Goal: Task Accomplishment & Management: Use online tool/utility

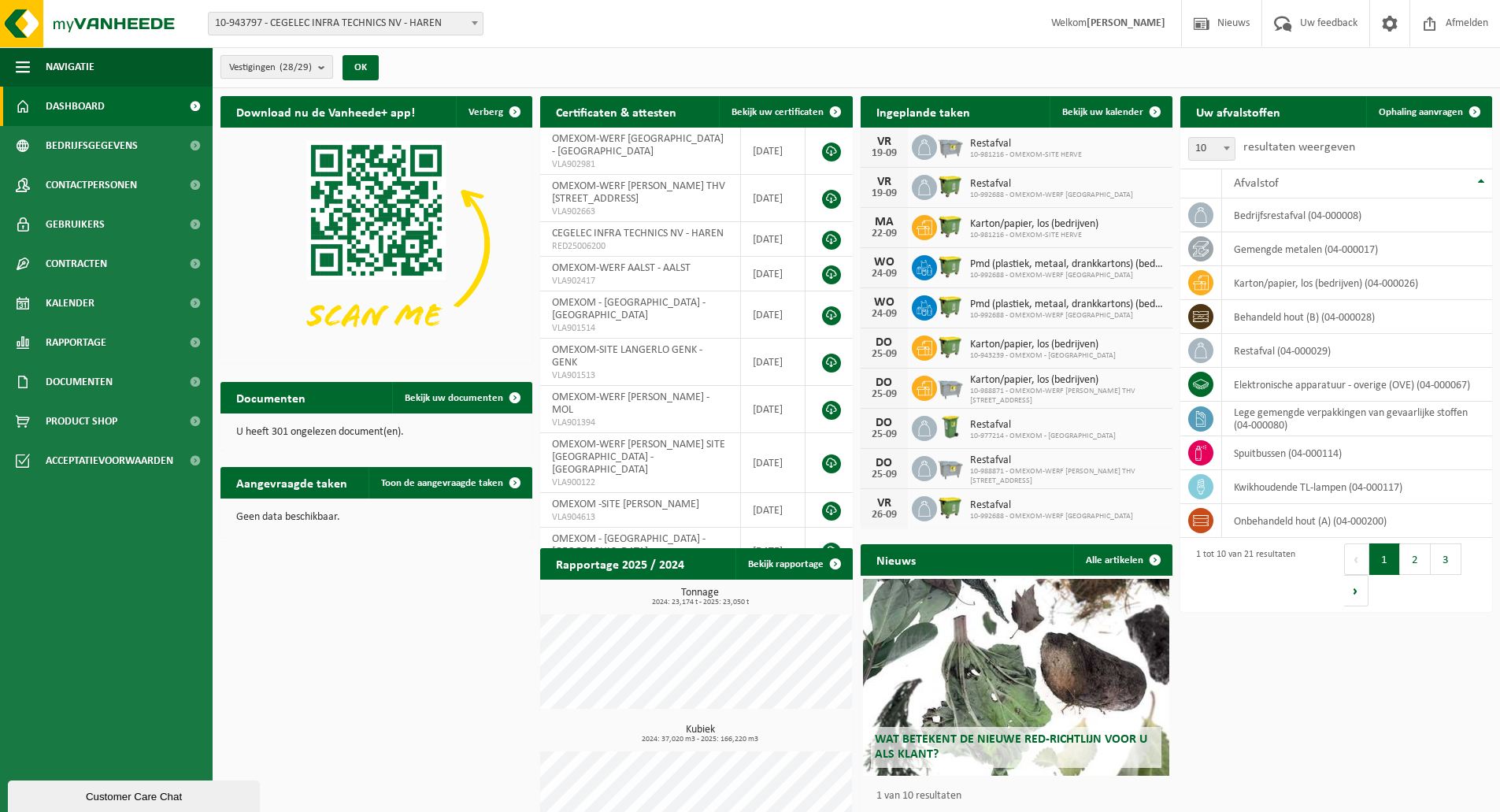
click at [253, 59] on span "Vestigingen (28/29)" at bounding box center [271, 67] width 83 height 24
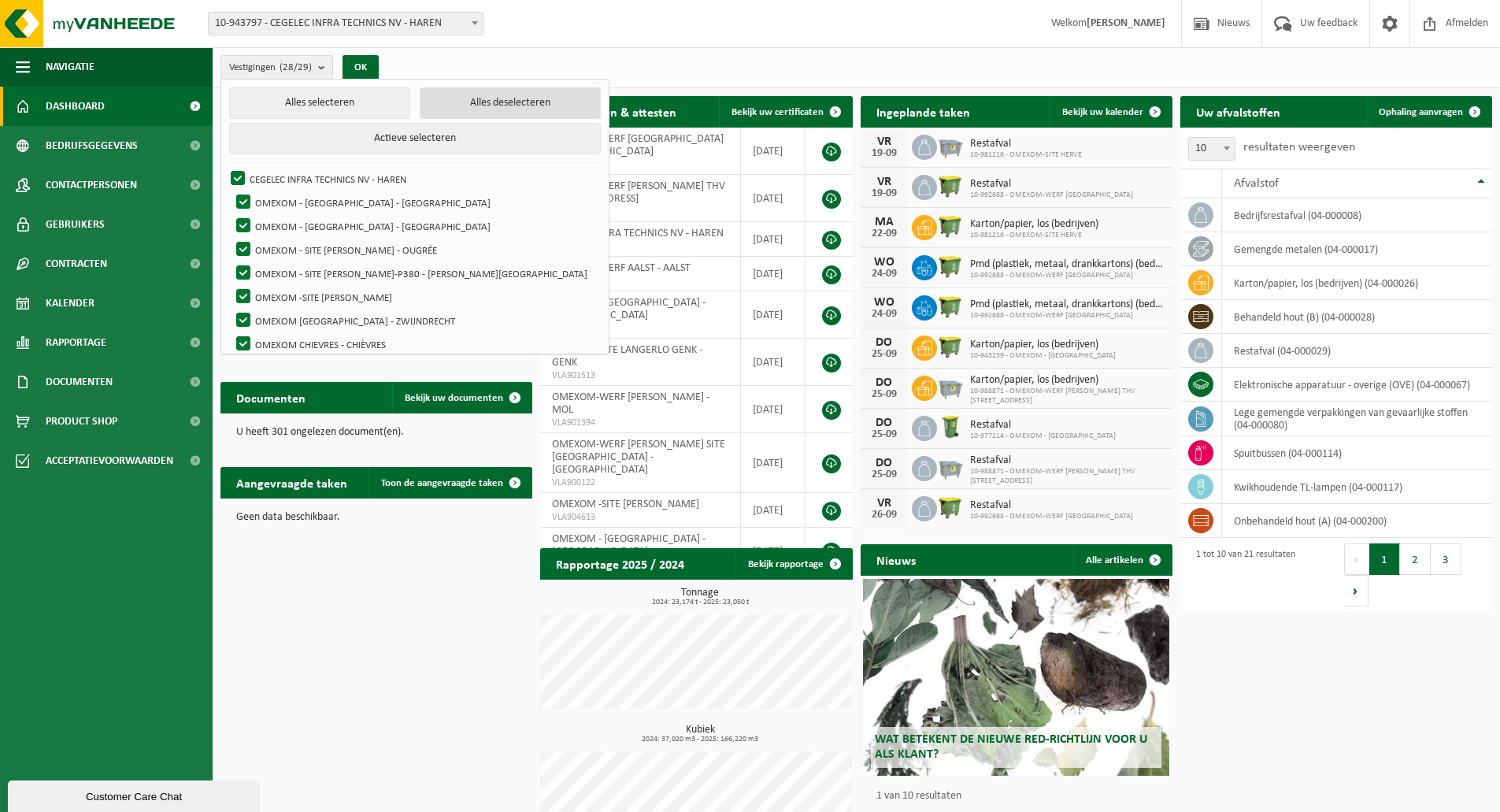
click at [419, 106] on button "Alles deselecteren" at bounding box center [509, 103] width 181 height 32
checkbox input "false"
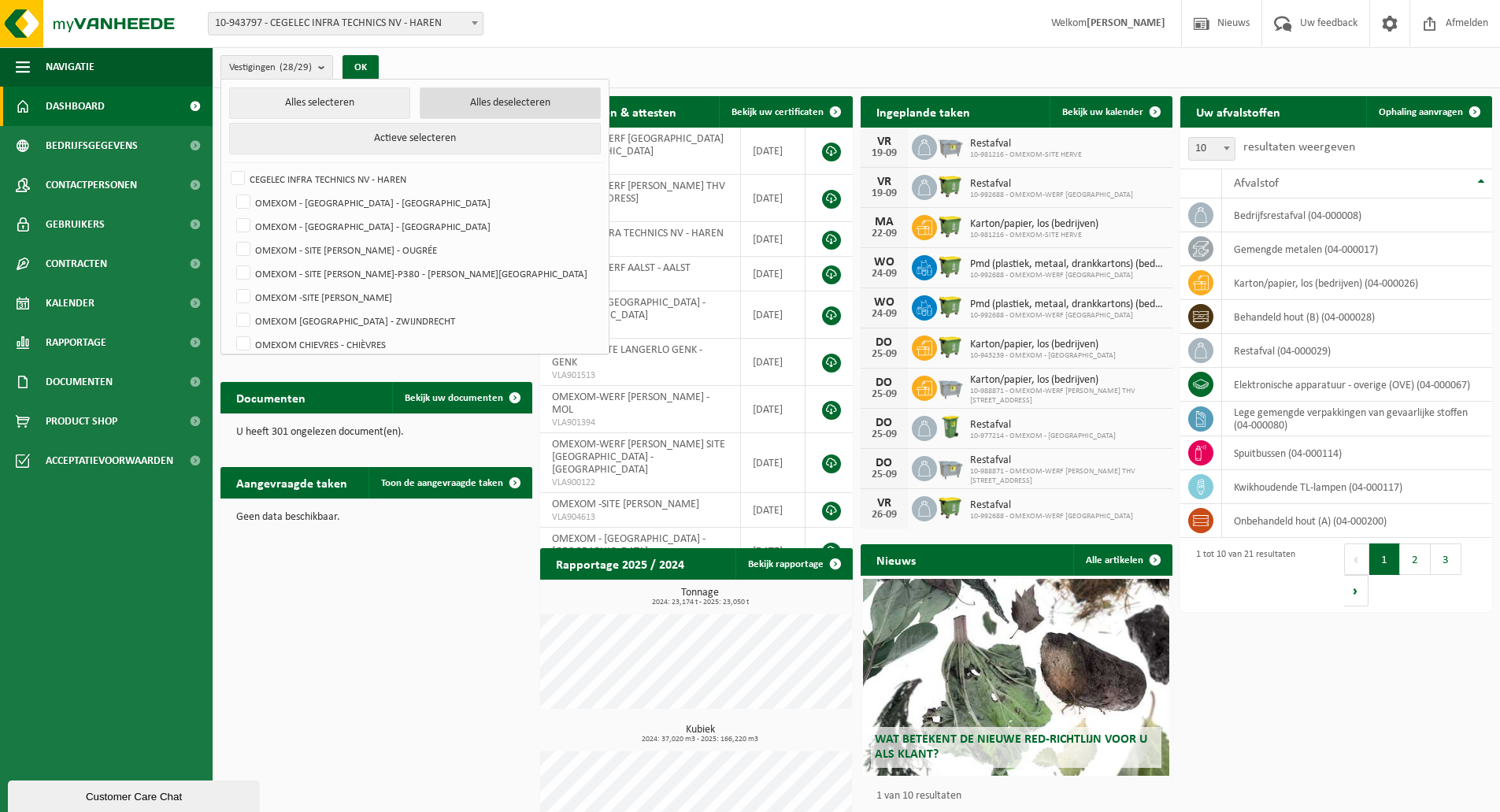
checkbox input "false"
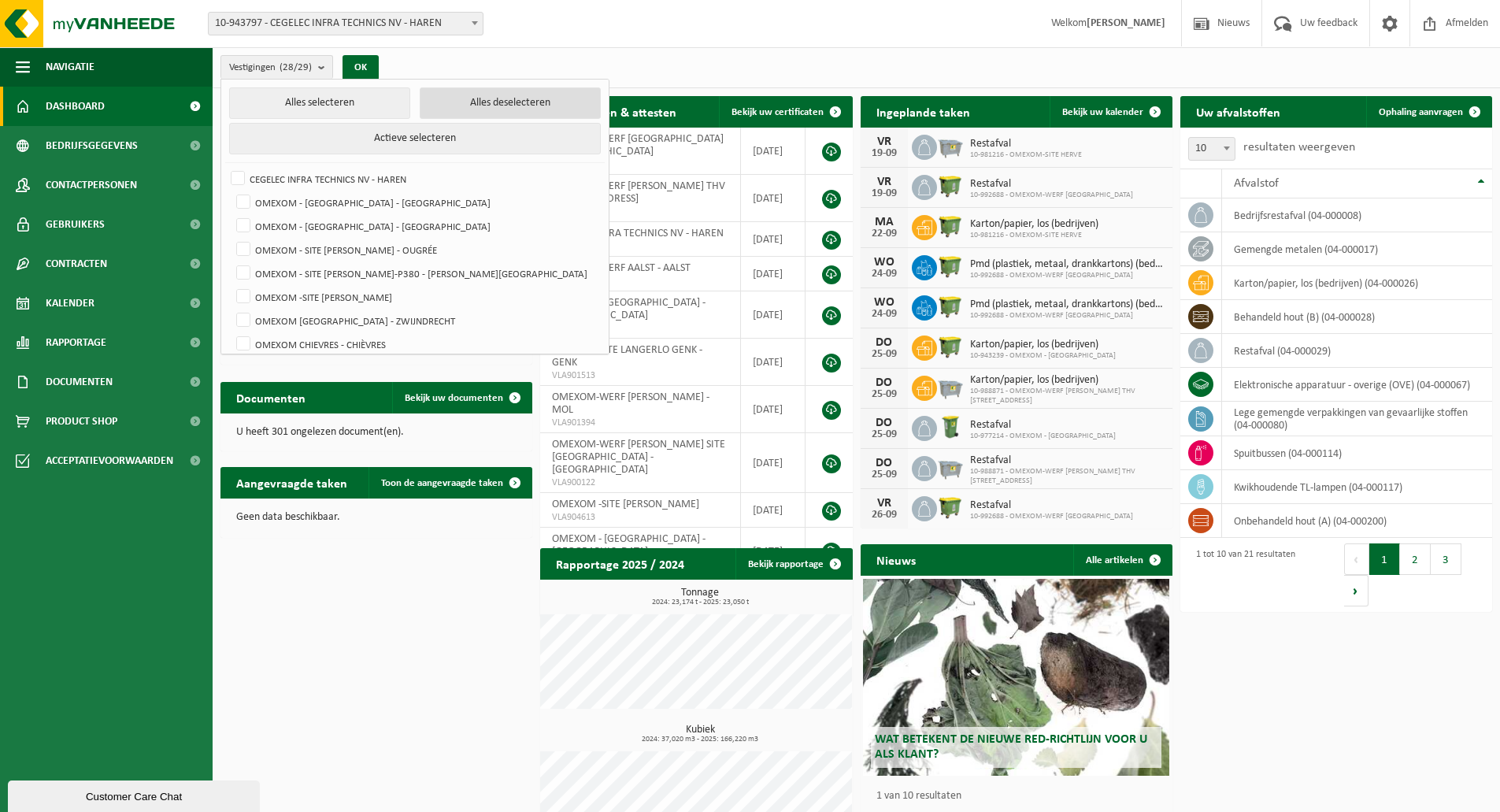
checkbox input "false"
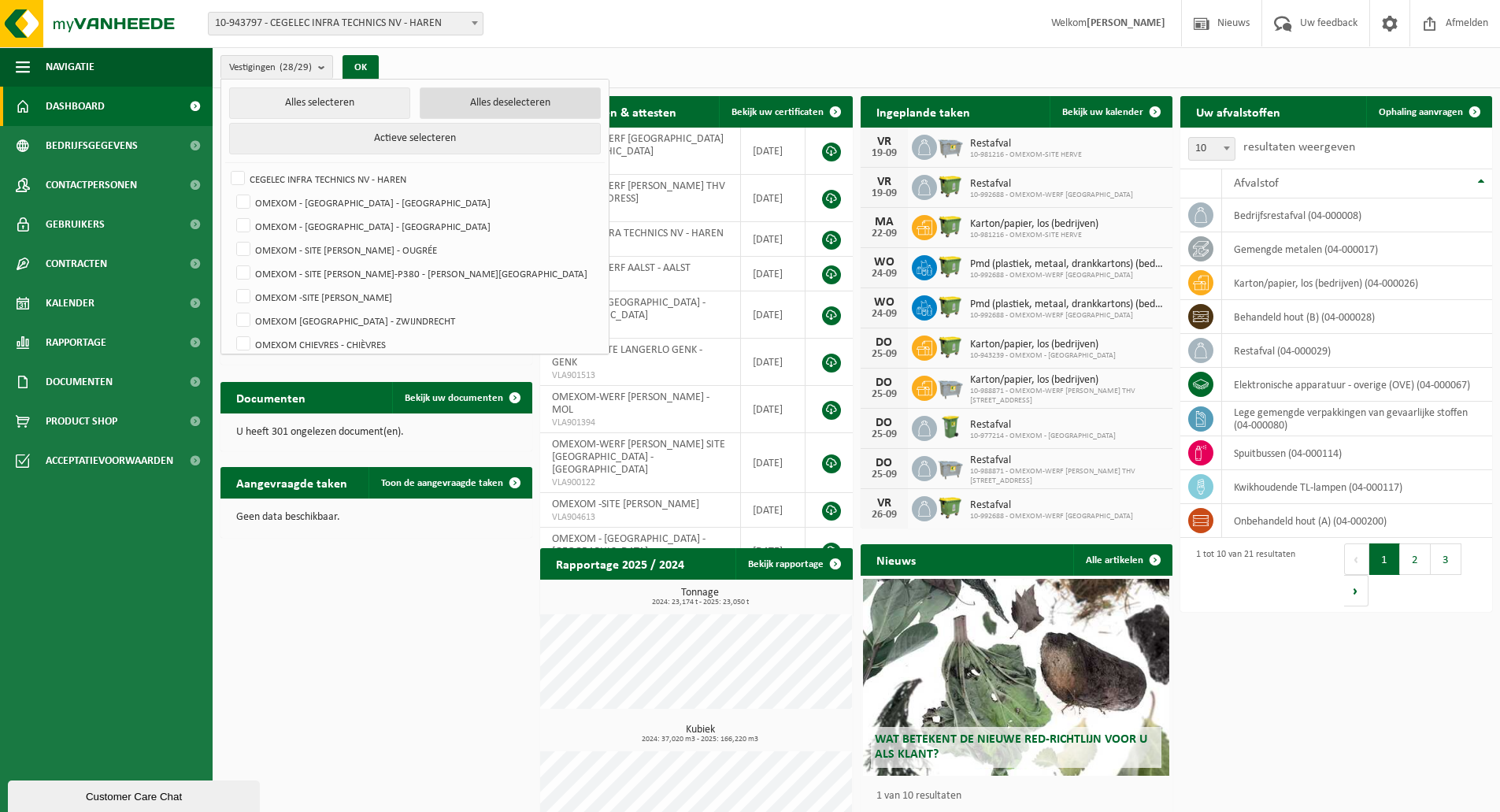
checkbox input "false"
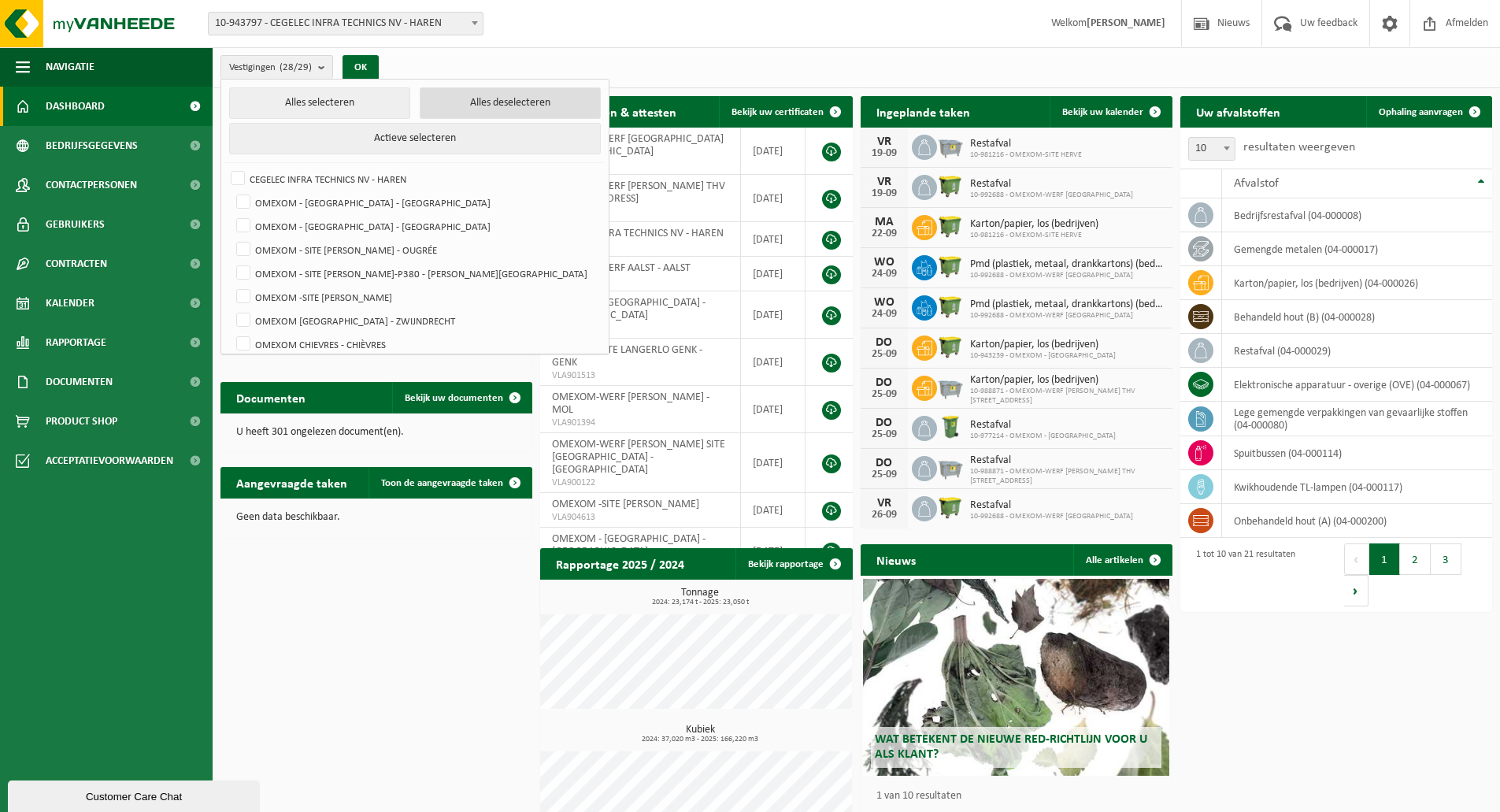
checkbox input "false"
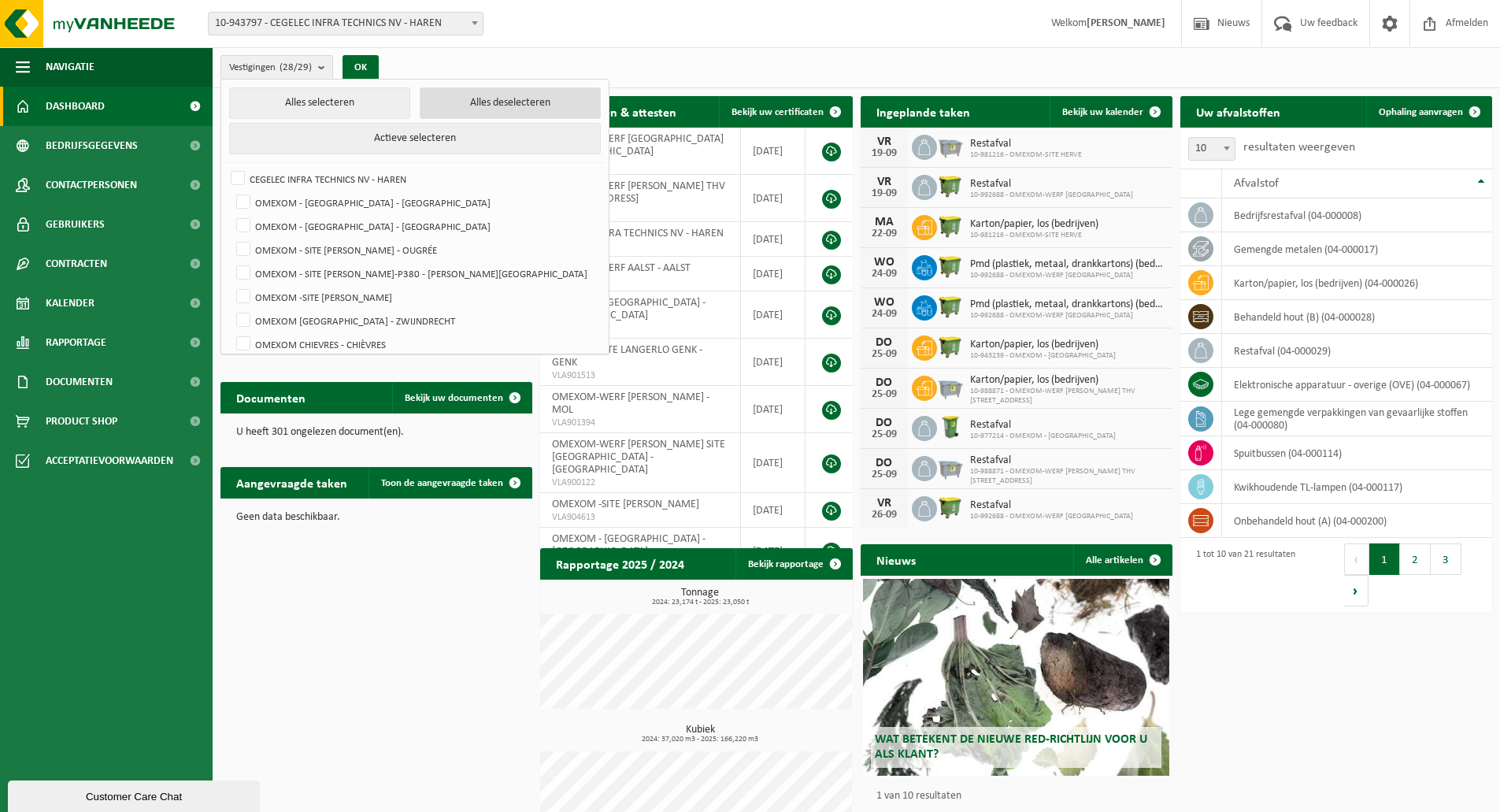
checkbox input "false"
click at [376, 221] on label "OMEXOM - [GEOGRAPHIC_DATA] - [GEOGRAPHIC_DATA]" at bounding box center [417, 226] width 367 height 24
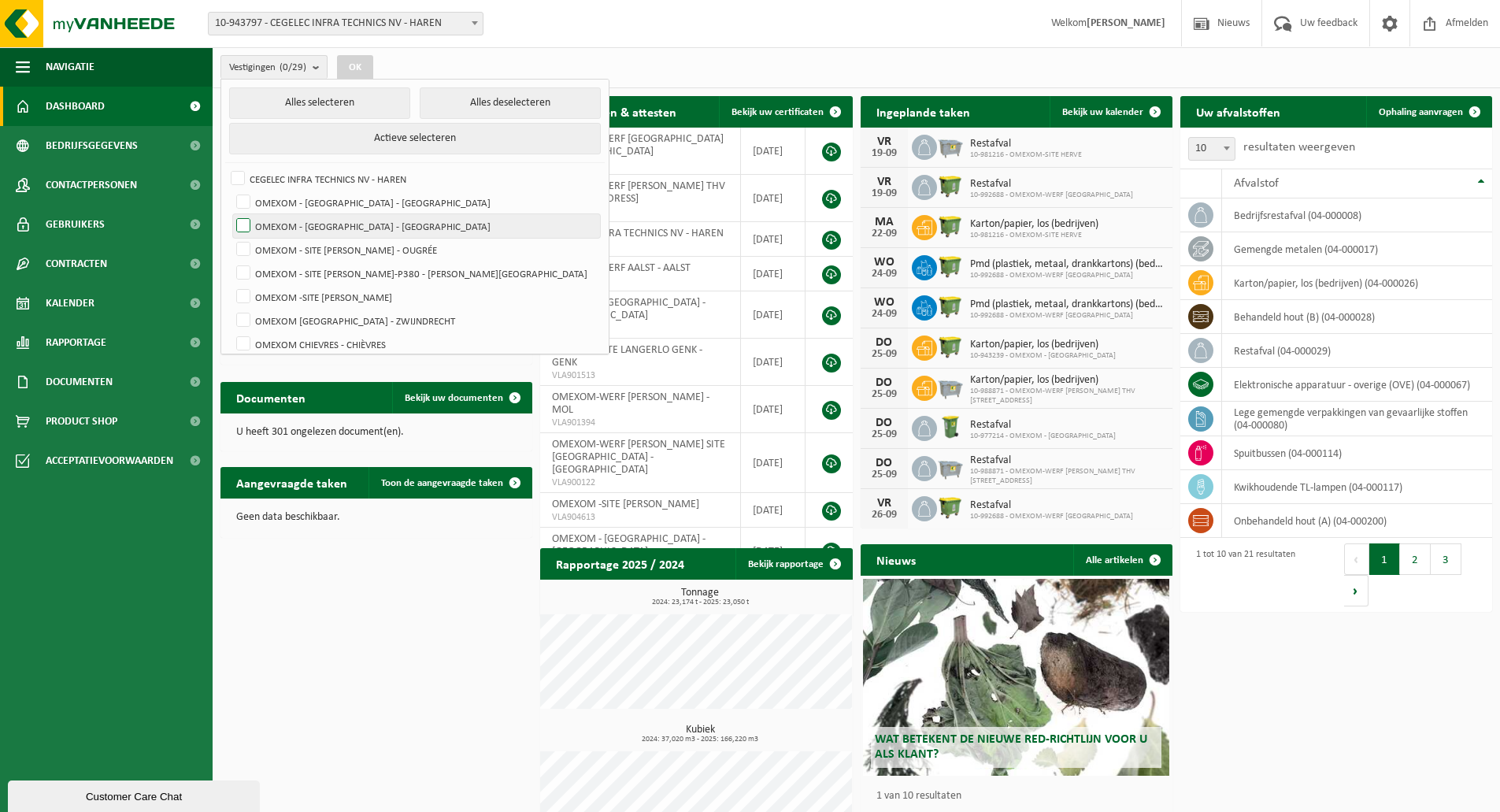
click at [230, 214] on input "OMEXOM - [GEOGRAPHIC_DATA] - [GEOGRAPHIC_DATA]" at bounding box center [230, 214] width 1 height 1
checkbox input "true"
click at [373, 63] on button "OK" at bounding box center [355, 67] width 36 height 26
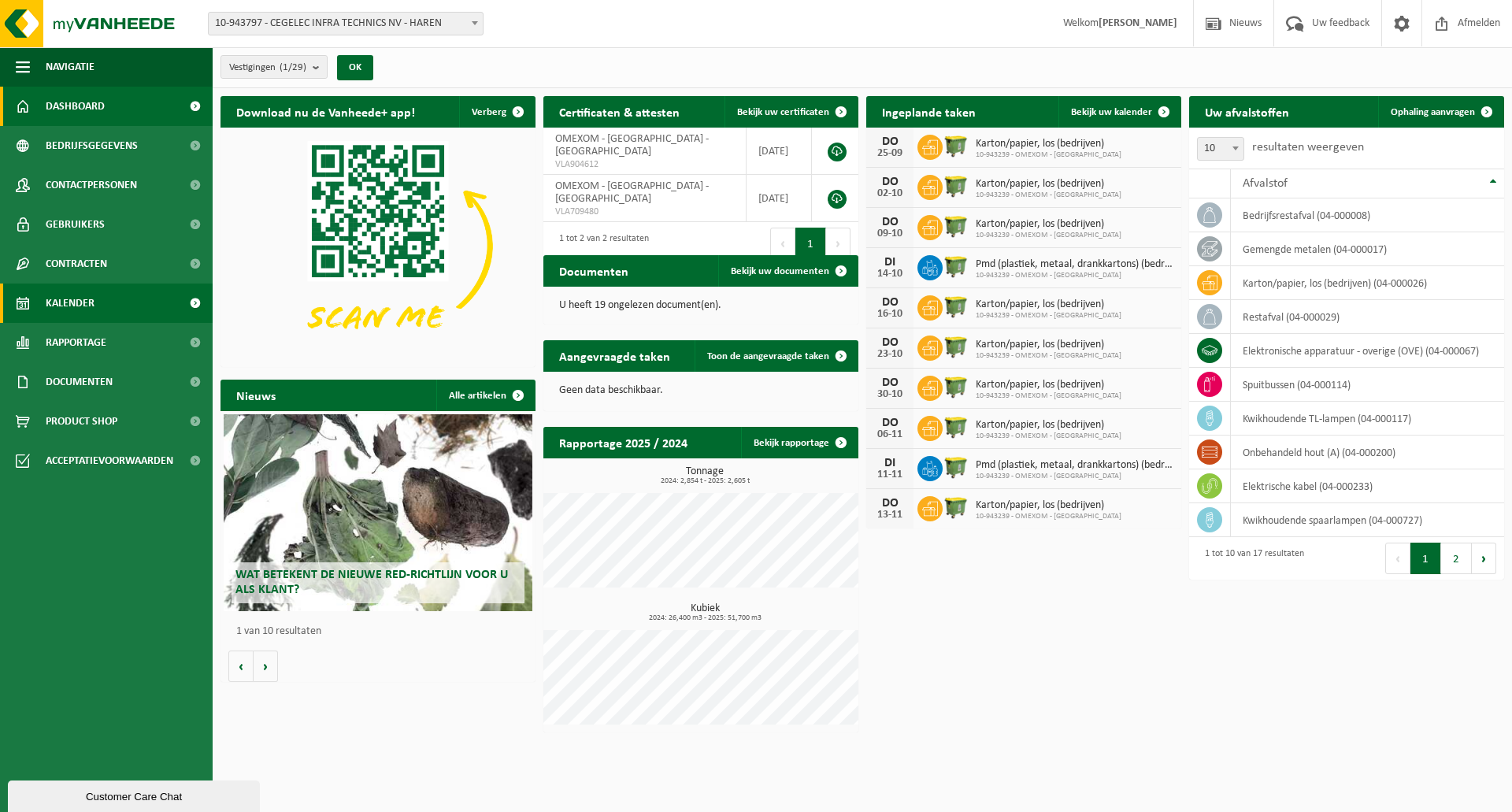
click at [124, 317] on link "Kalender" at bounding box center [106, 303] width 213 height 40
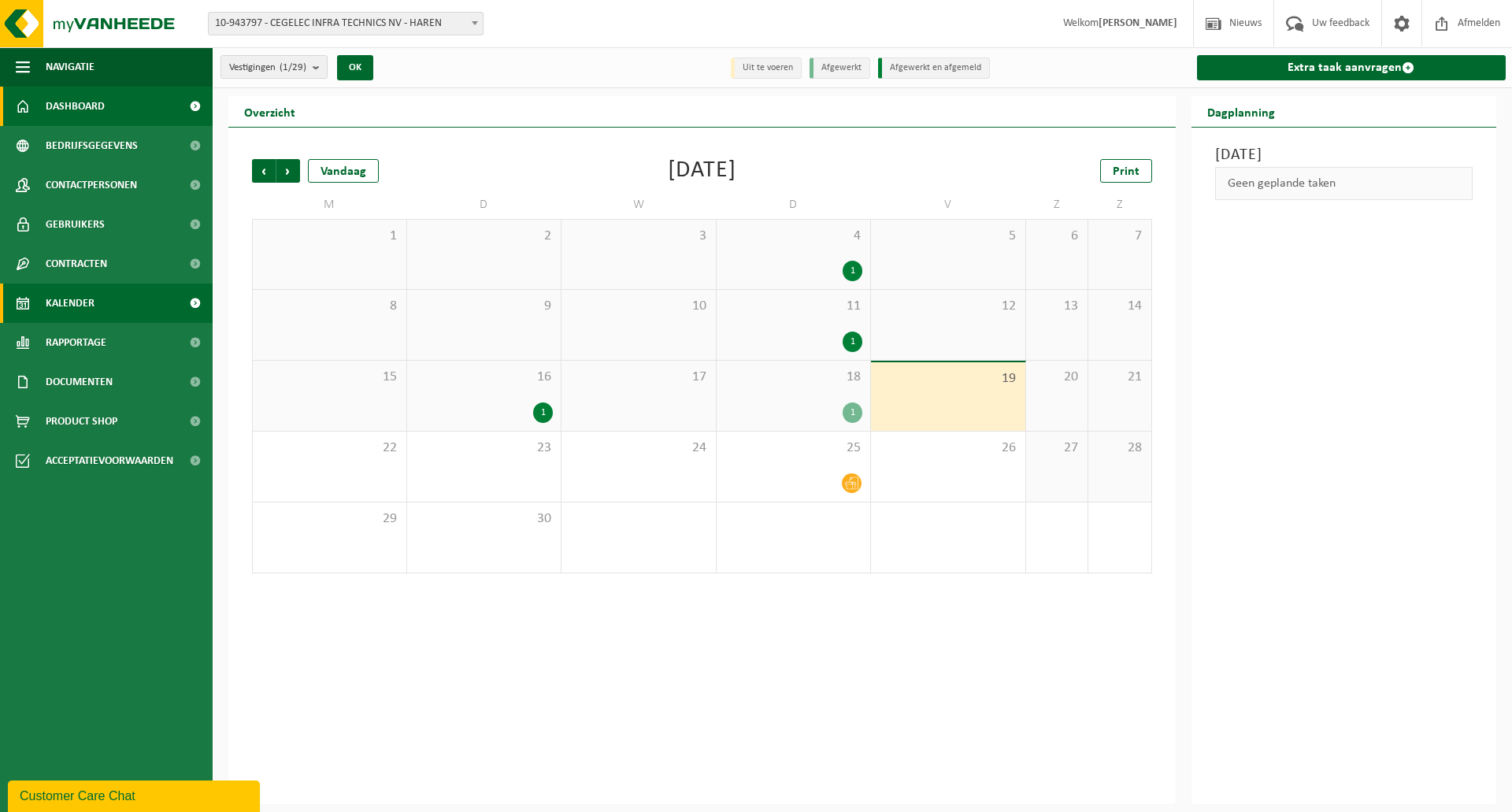
click at [133, 106] on link "Dashboard" at bounding box center [106, 106] width 213 height 40
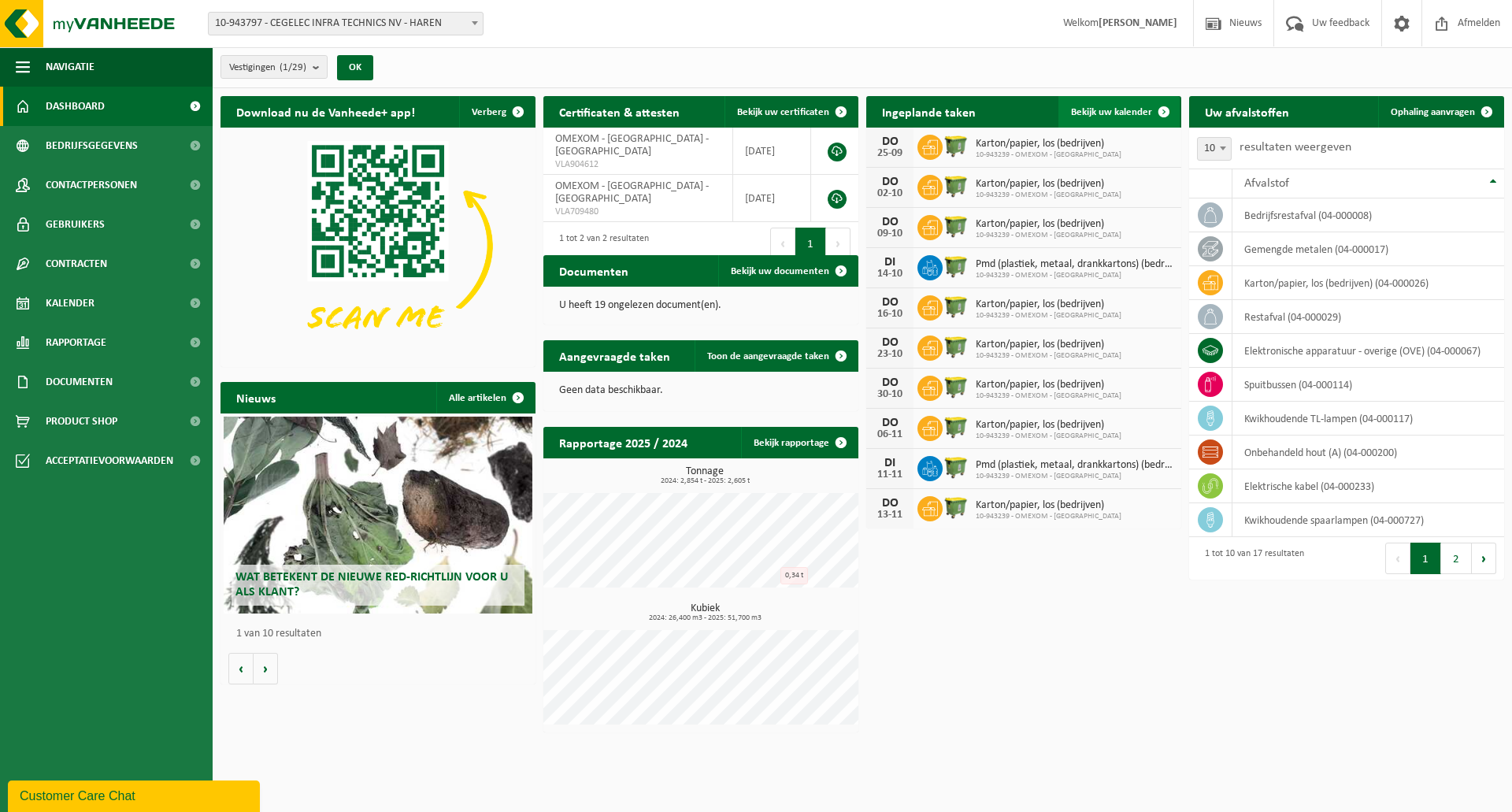
click at [1137, 112] on span "Bekijk uw kalender" at bounding box center [1111, 112] width 81 height 11
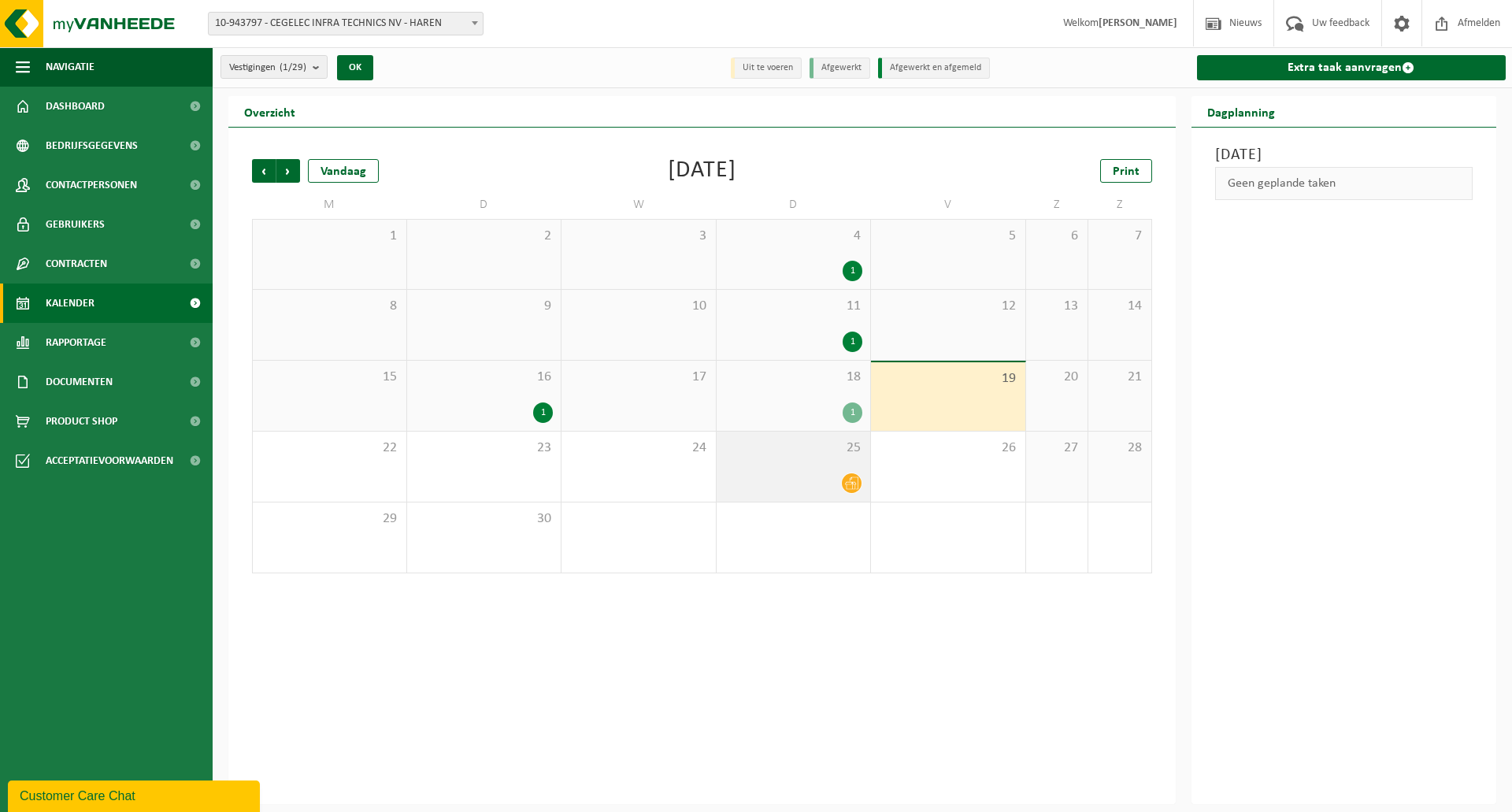
click at [812, 485] on div at bounding box center [794, 483] width 139 height 21
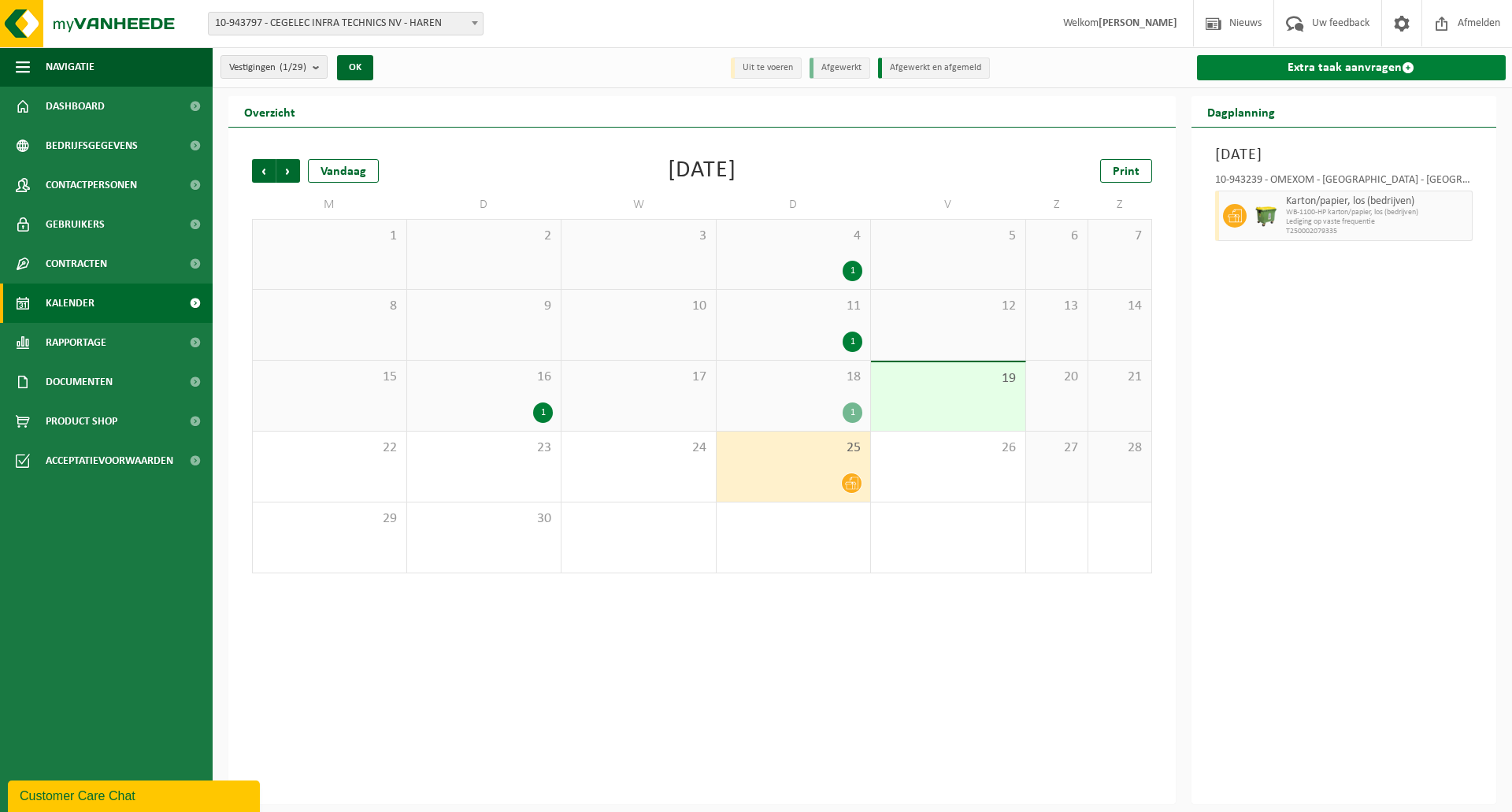
click at [1345, 65] on link "Extra taak aanvragen" at bounding box center [1351, 67] width 310 height 26
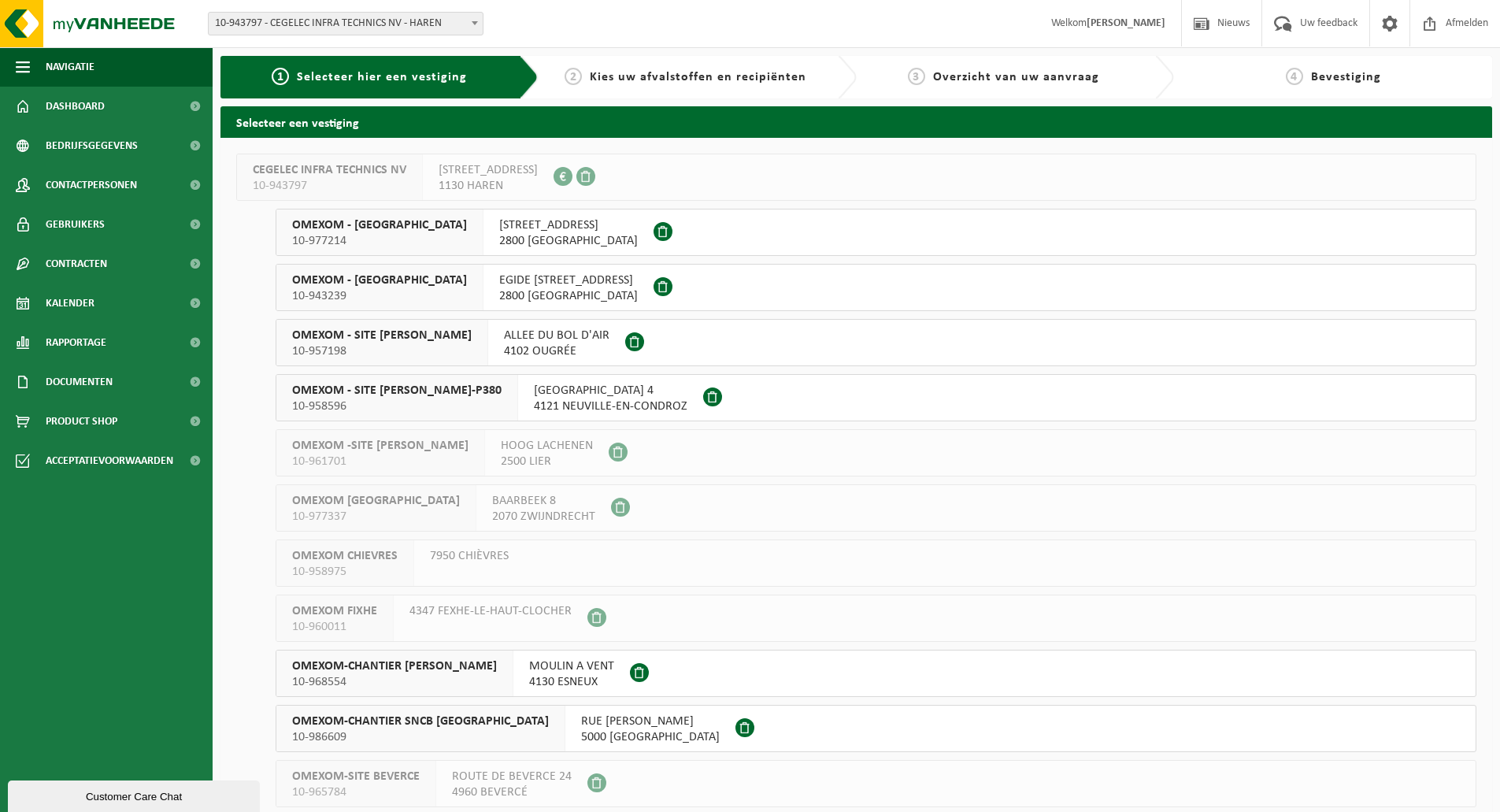
click at [484, 275] on div "EGIDE WALSCHAERTSSTRAAT 15/c 2800 MECHELEN" at bounding box center [569, 288] width 170 height 46
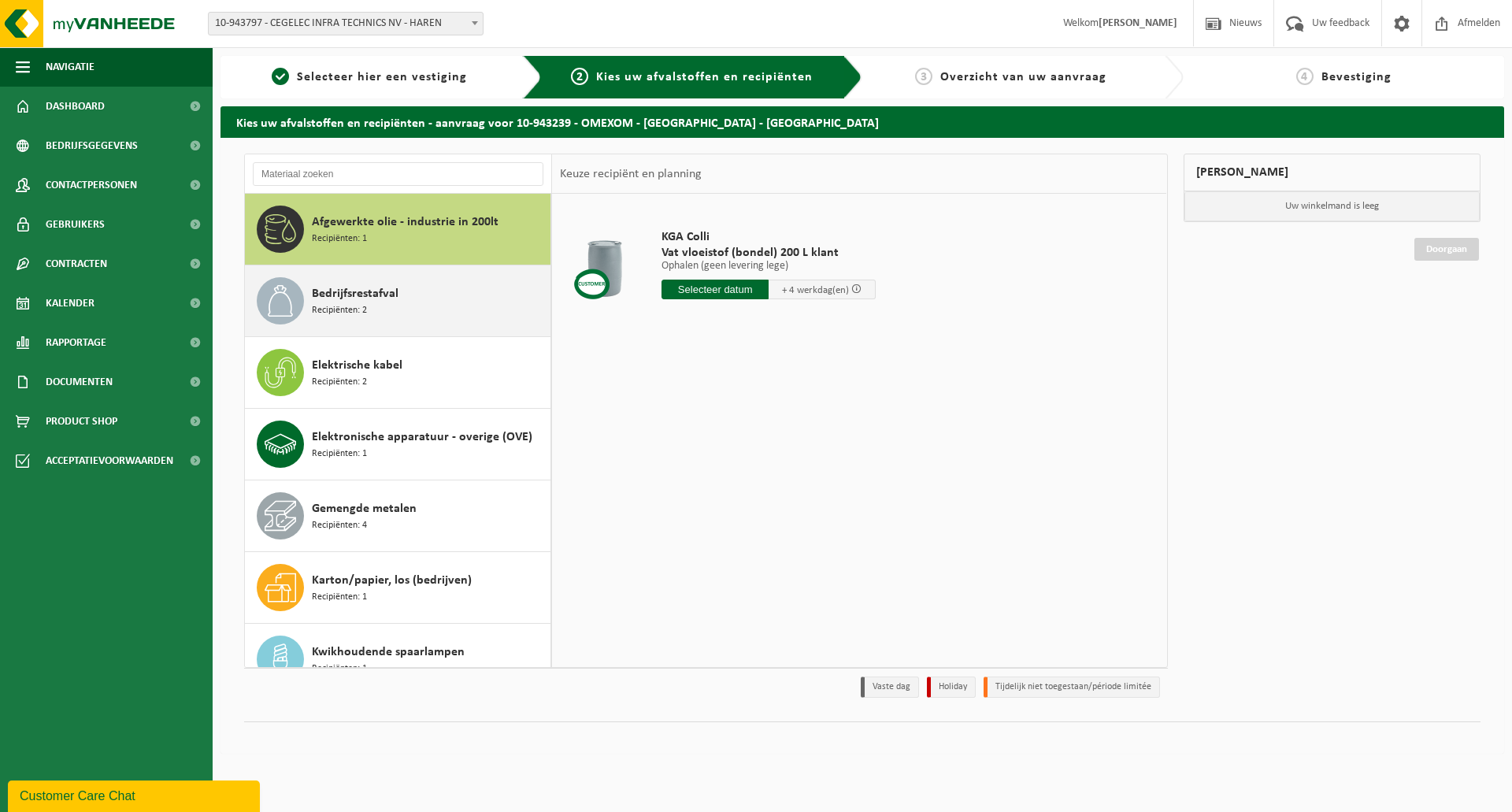
click at [448, 303] on div "Bedrijfsrestafval Recipiënten: 2" at bounding box center [429, 301] width 235 height 48
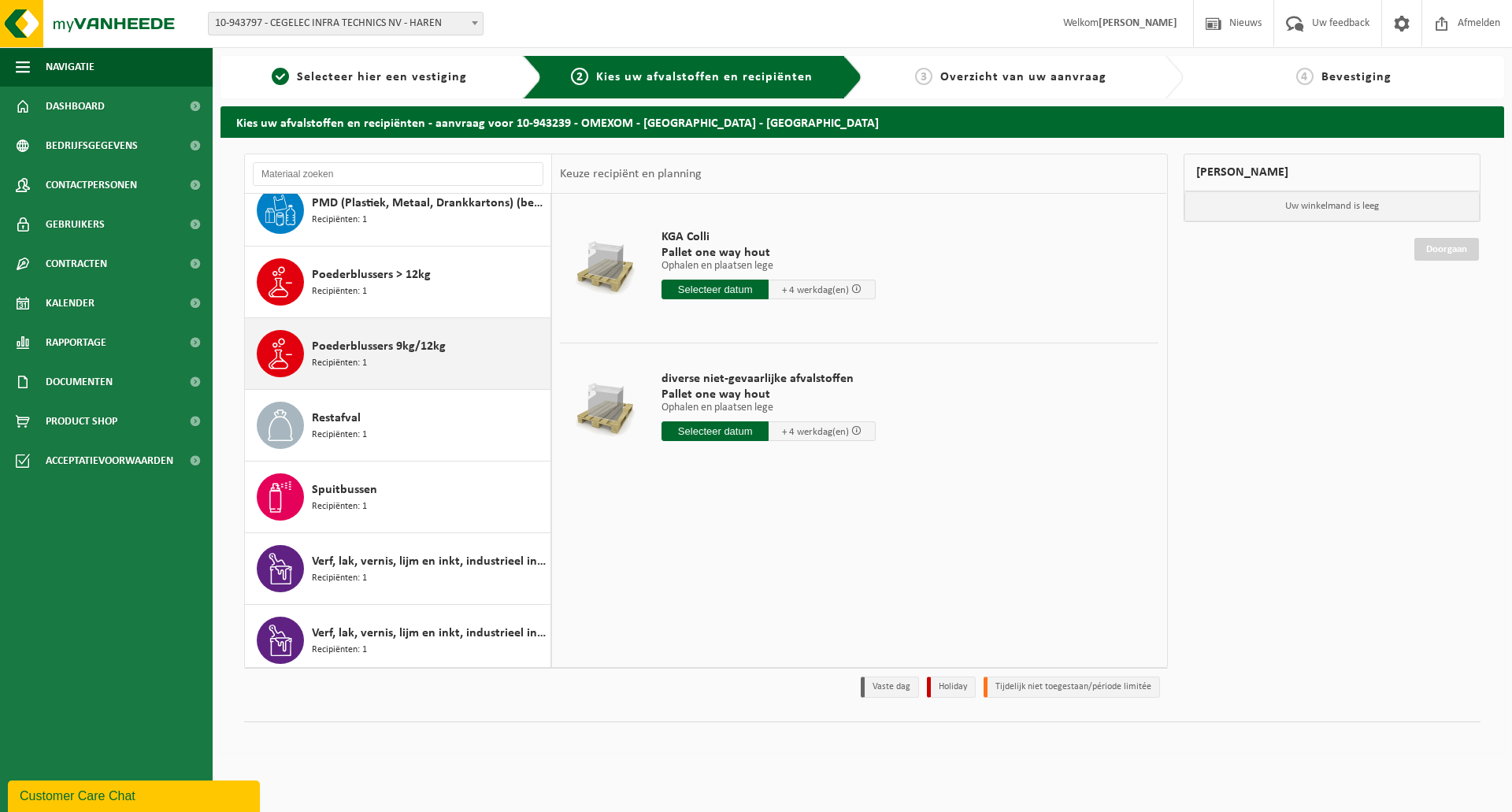
scroll to position [744, 0]
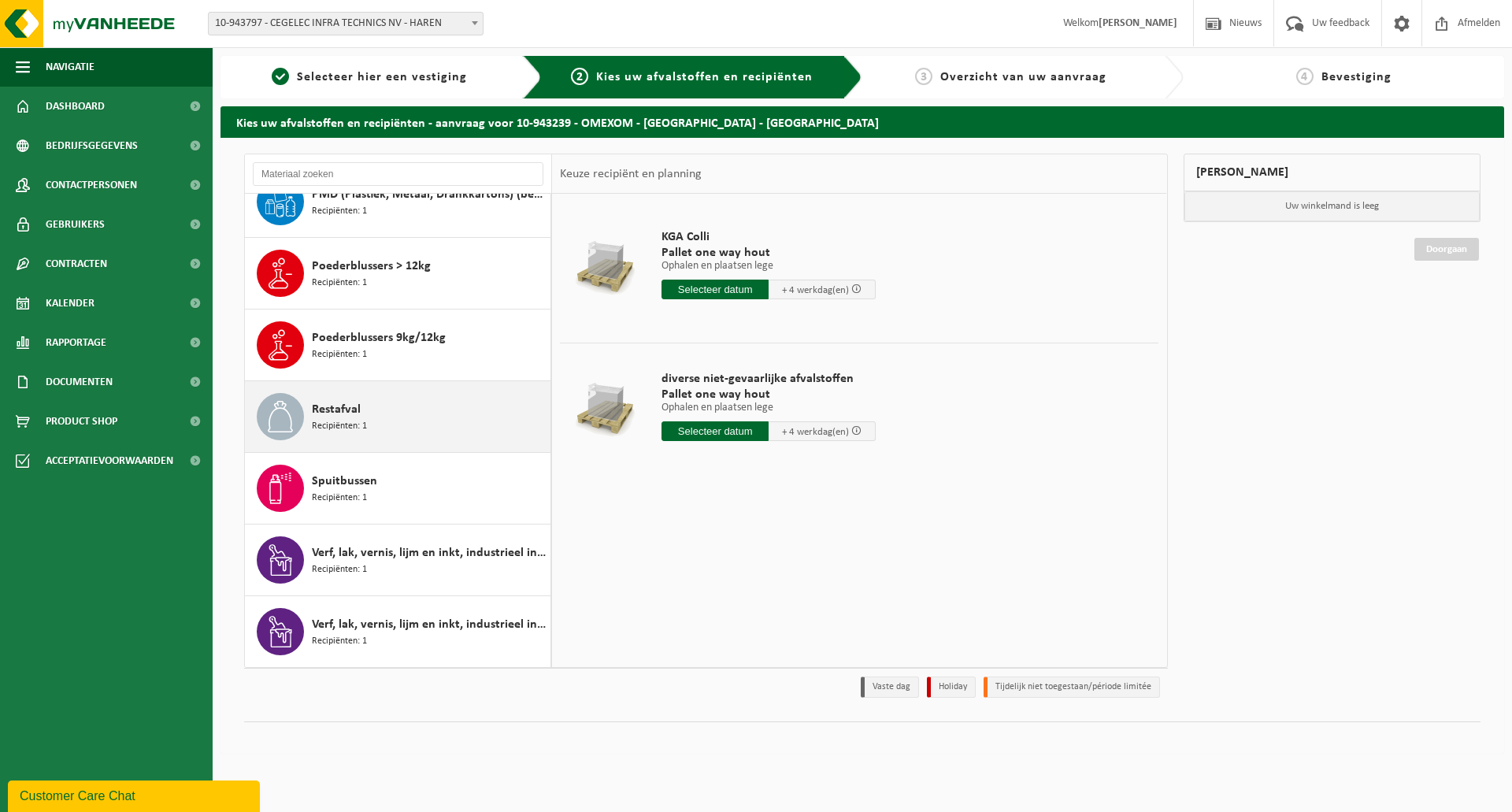
click at [404, 439] on div "Restafval Recipiënten: 1" at bounding box center [429, 417] width 235 height 48
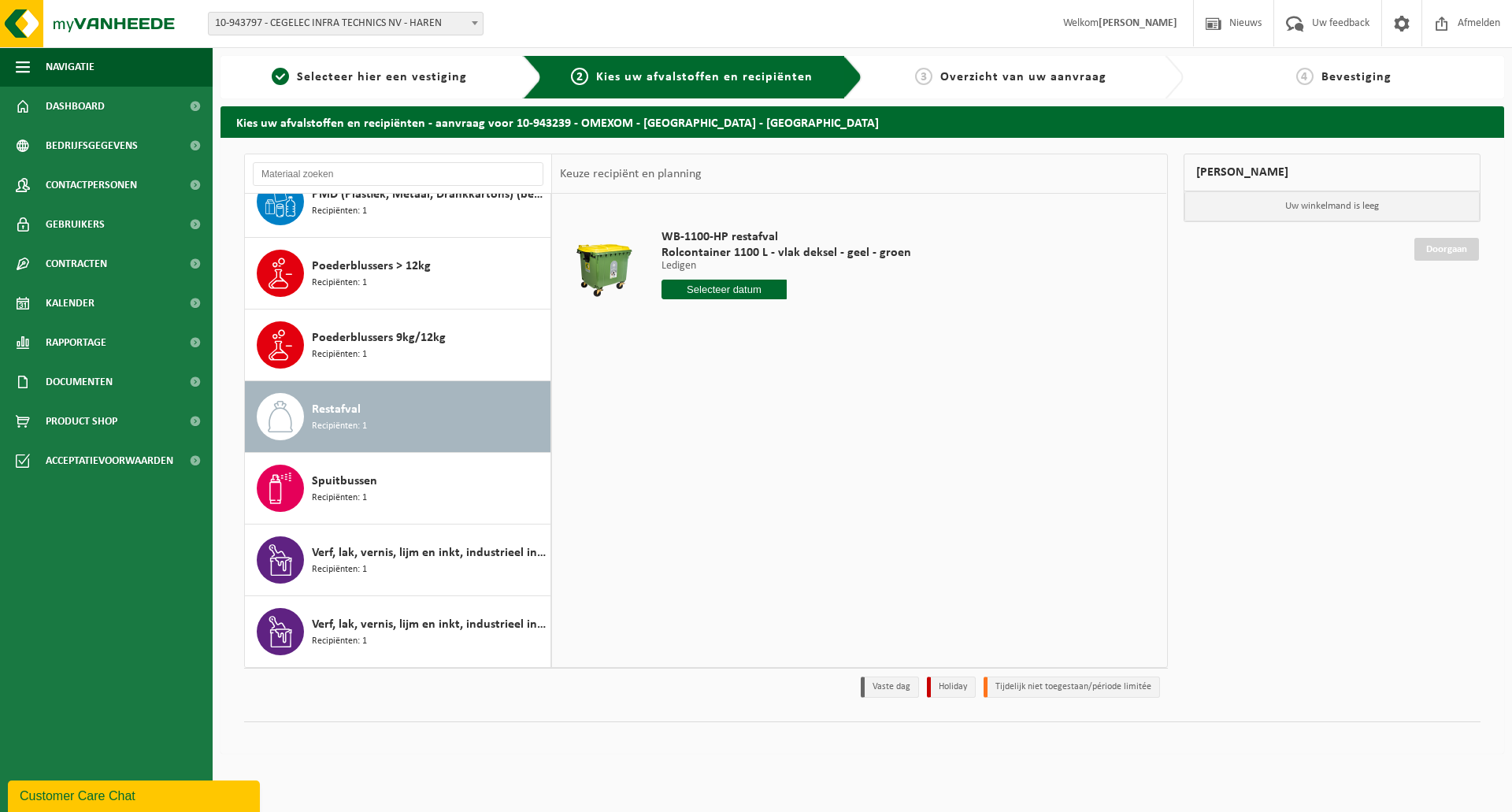
click at [710, 292] on input "text" at bounding box center [724, 289] width 125 height 19
click at [761, 461] on div "25" at bounding box center [759, 454] width 27 height 26
type input "Van 2025-09-25"
click at [726, 355] on button "In winkelmand" at bounding box center [706, 349] width 87 height 26
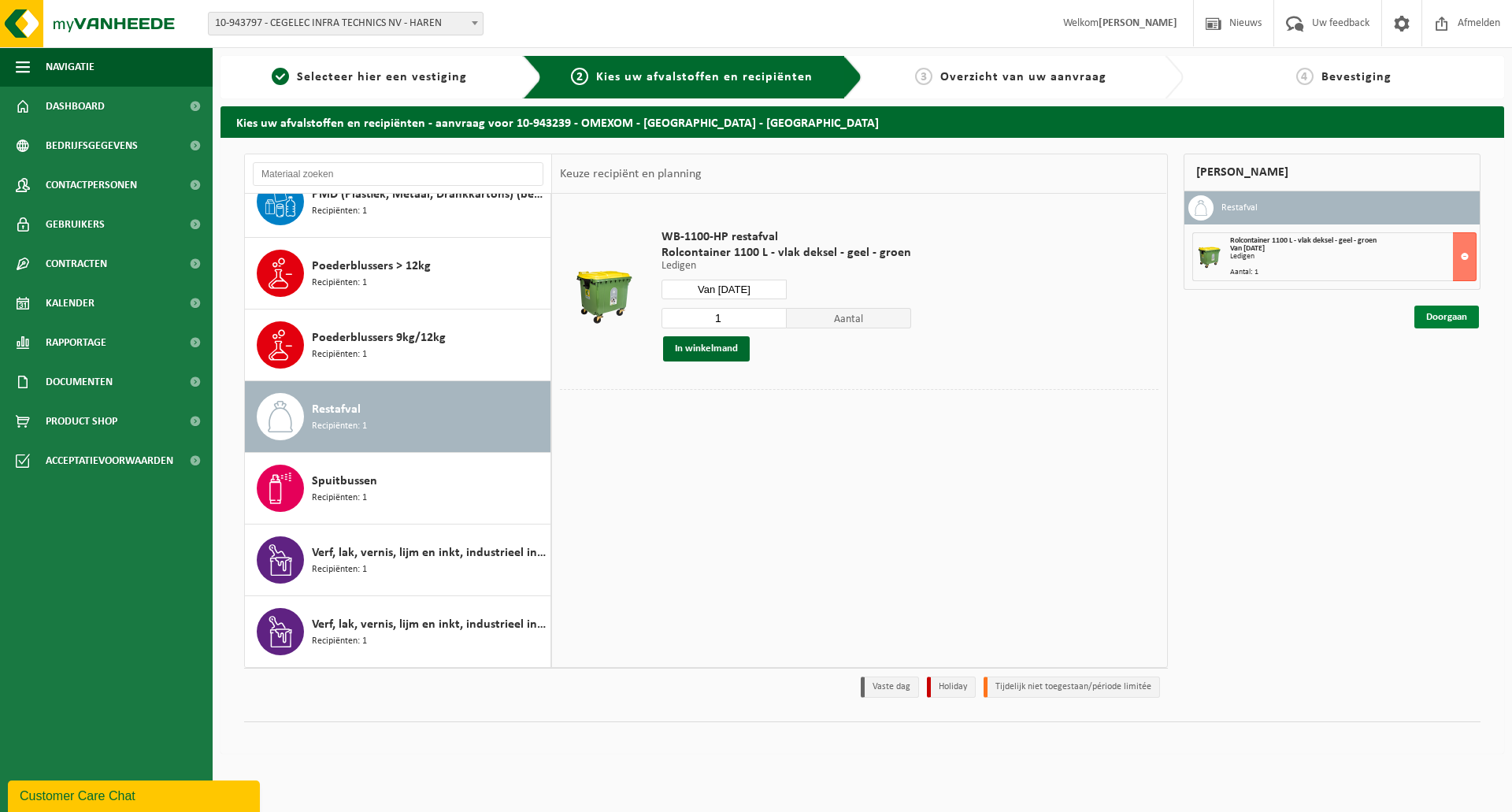
click at [1434, 311] on link "Doorgaan" at bounding box center [1446, 317] width 64 height 23
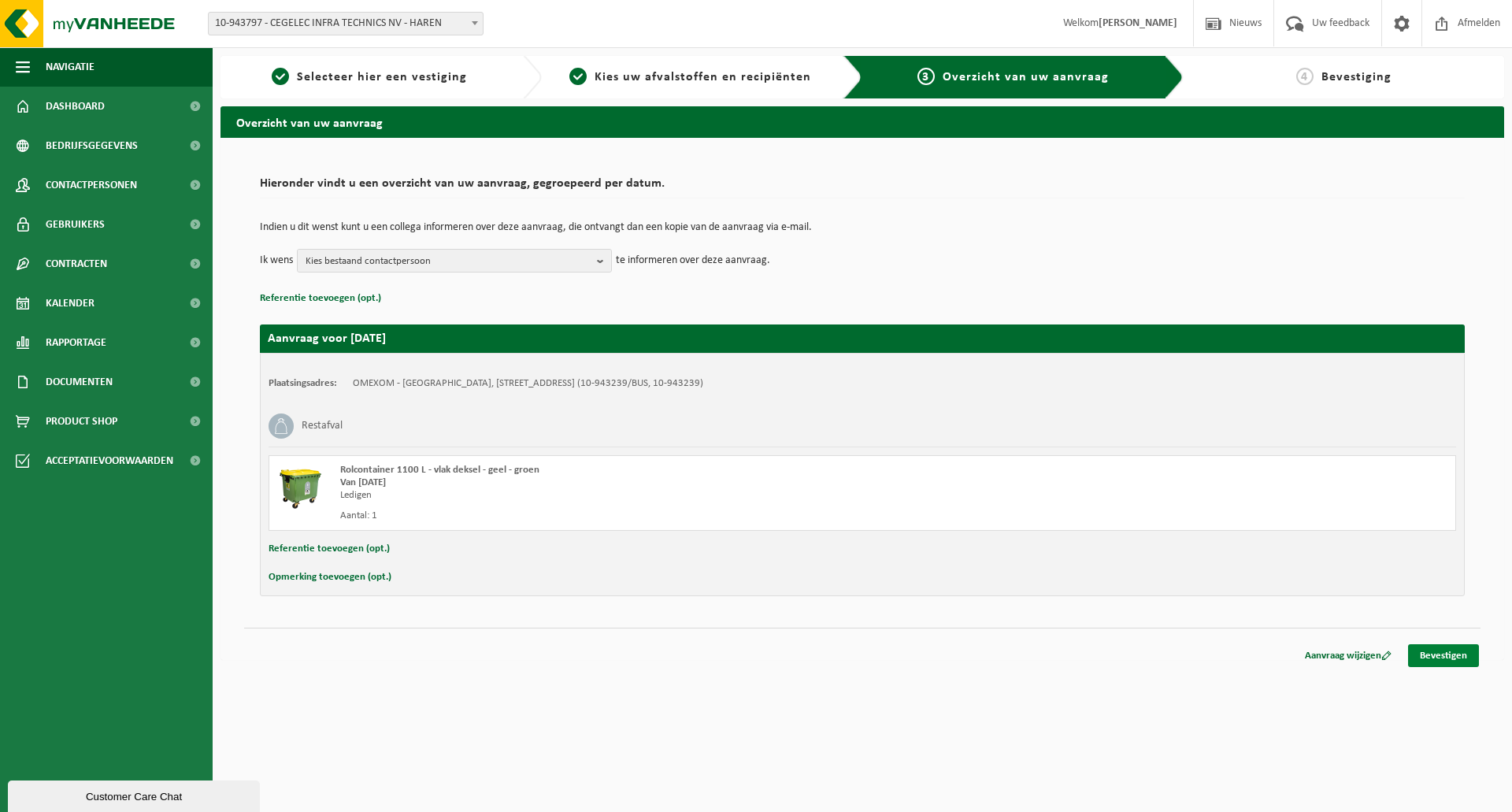
click at [1431, 654] on link "Bevestigen" at bounding box center [1443, 656] width 71 height 23
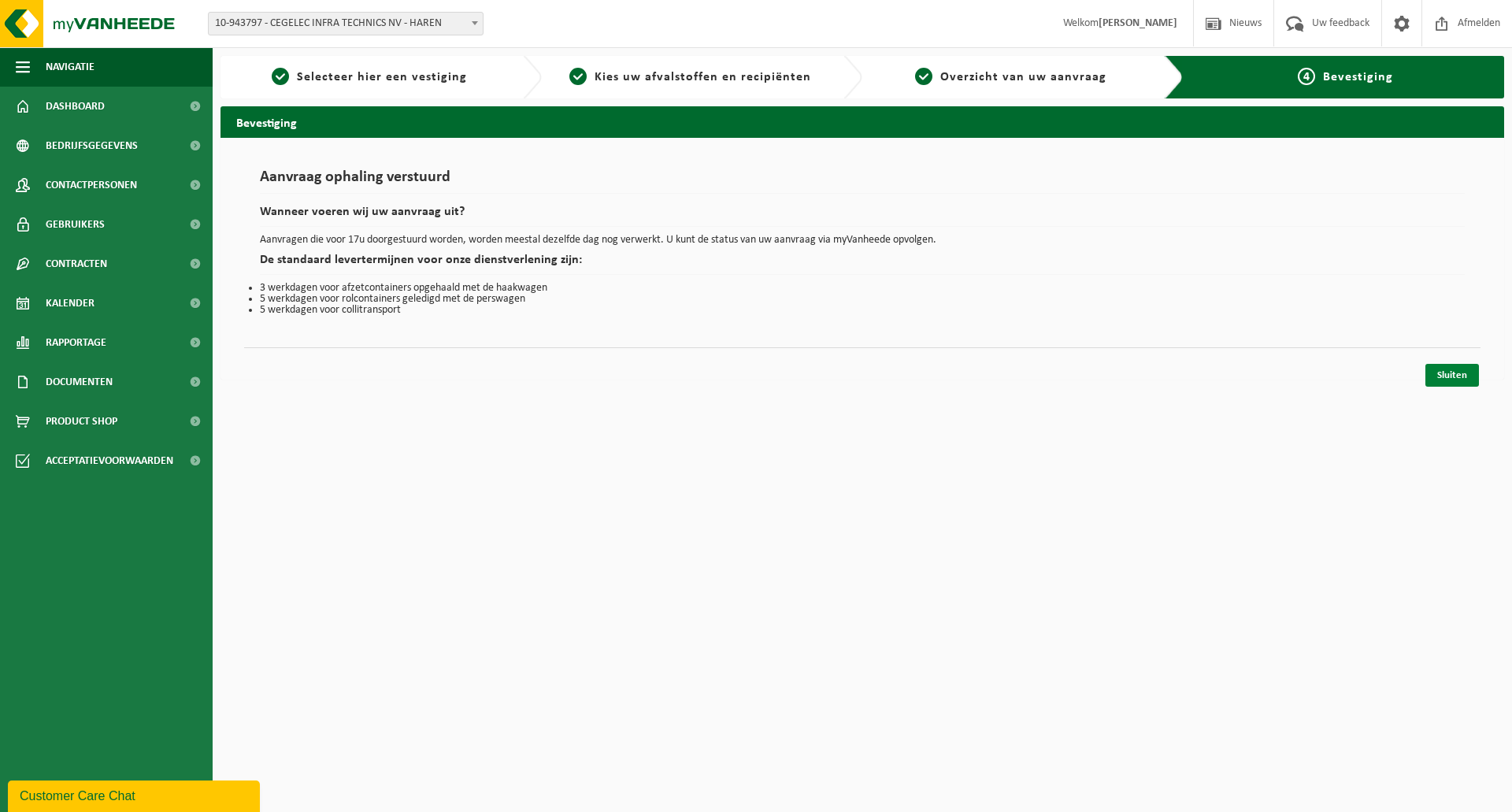
click at [1446, 370] on link "Sluiten" at bounding box center [1452, 375] width 54 height 23
